Goal: Check status: Check status

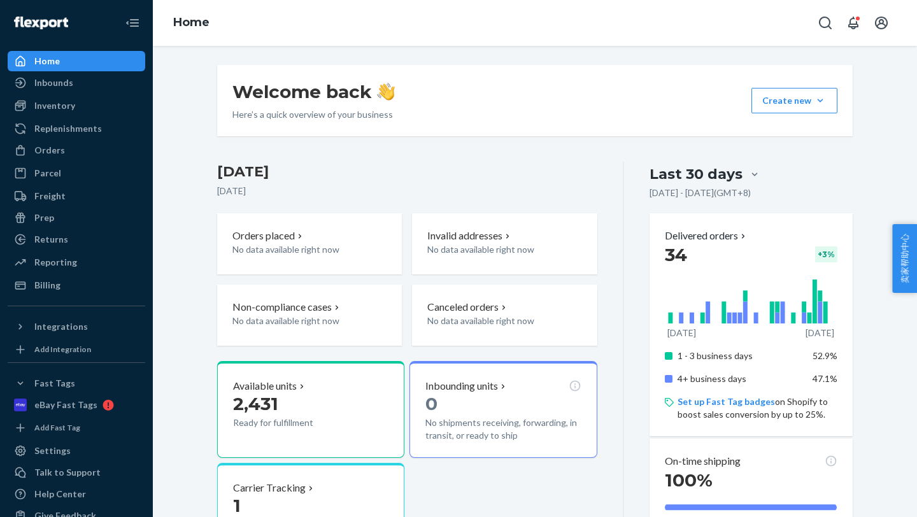
scroll to position [122, 0]
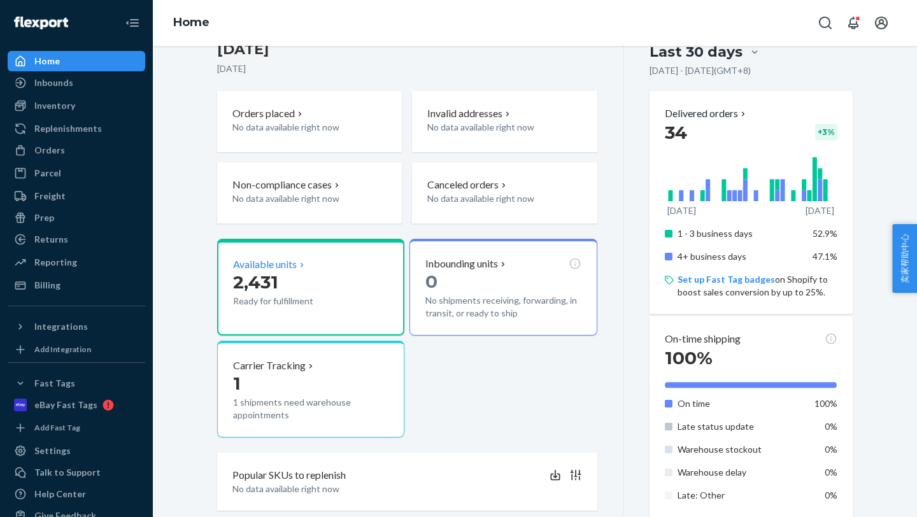
click at [260, 260] on p "Available units" at bounding box center [265, 264] width 64 height 15
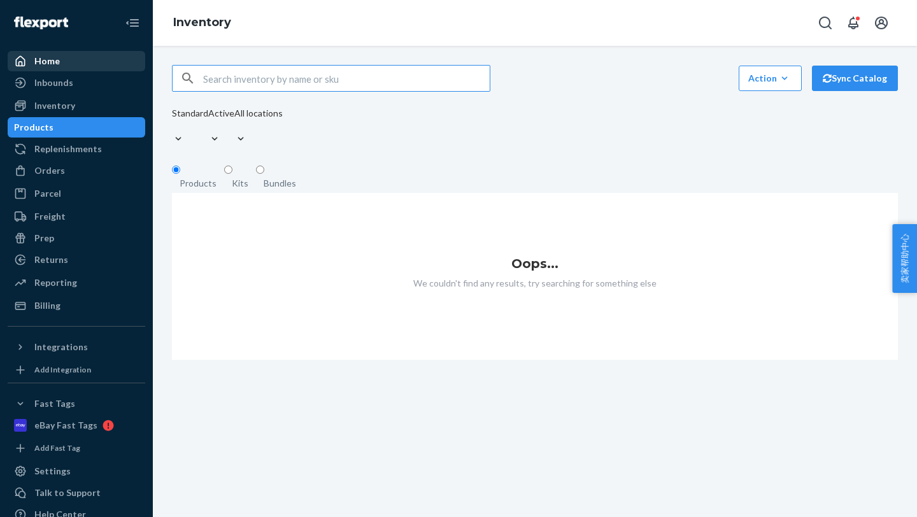
click at [50, 55] on div "Home" at bounding box center [46, 61] width 25 height 13
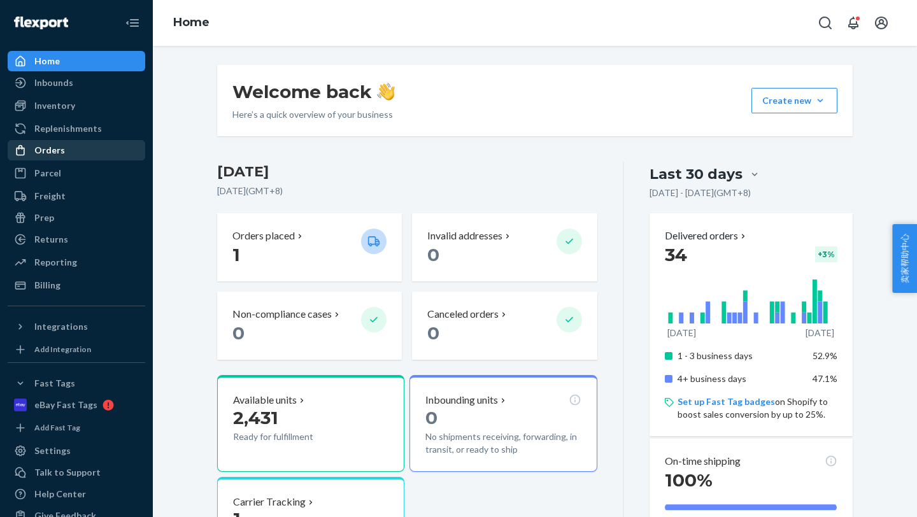
click at [59, 148] on div "Orders" at bounding box center [49, 150] width 31 height 13
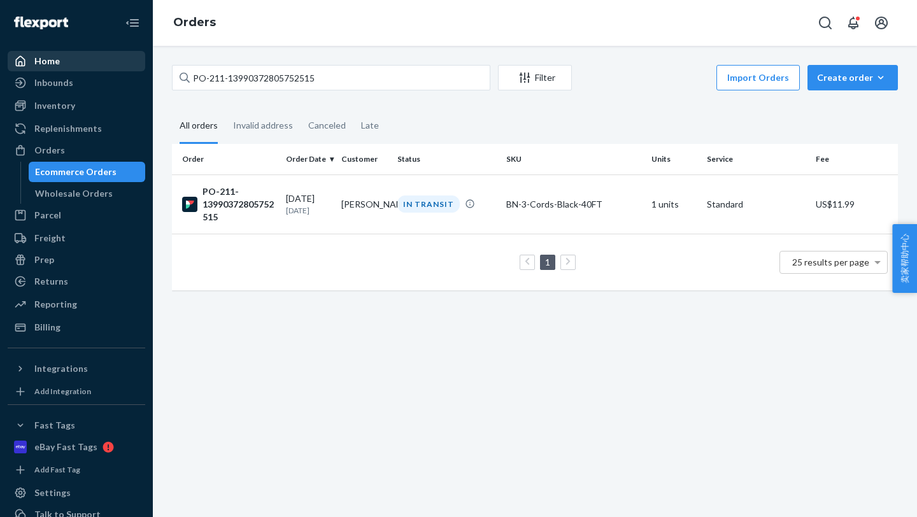
click at [66, 64] on div "Home" at bounding box center [76, 61] width 135 height 18
